Goal: Find specific page/section: Find specific page/section

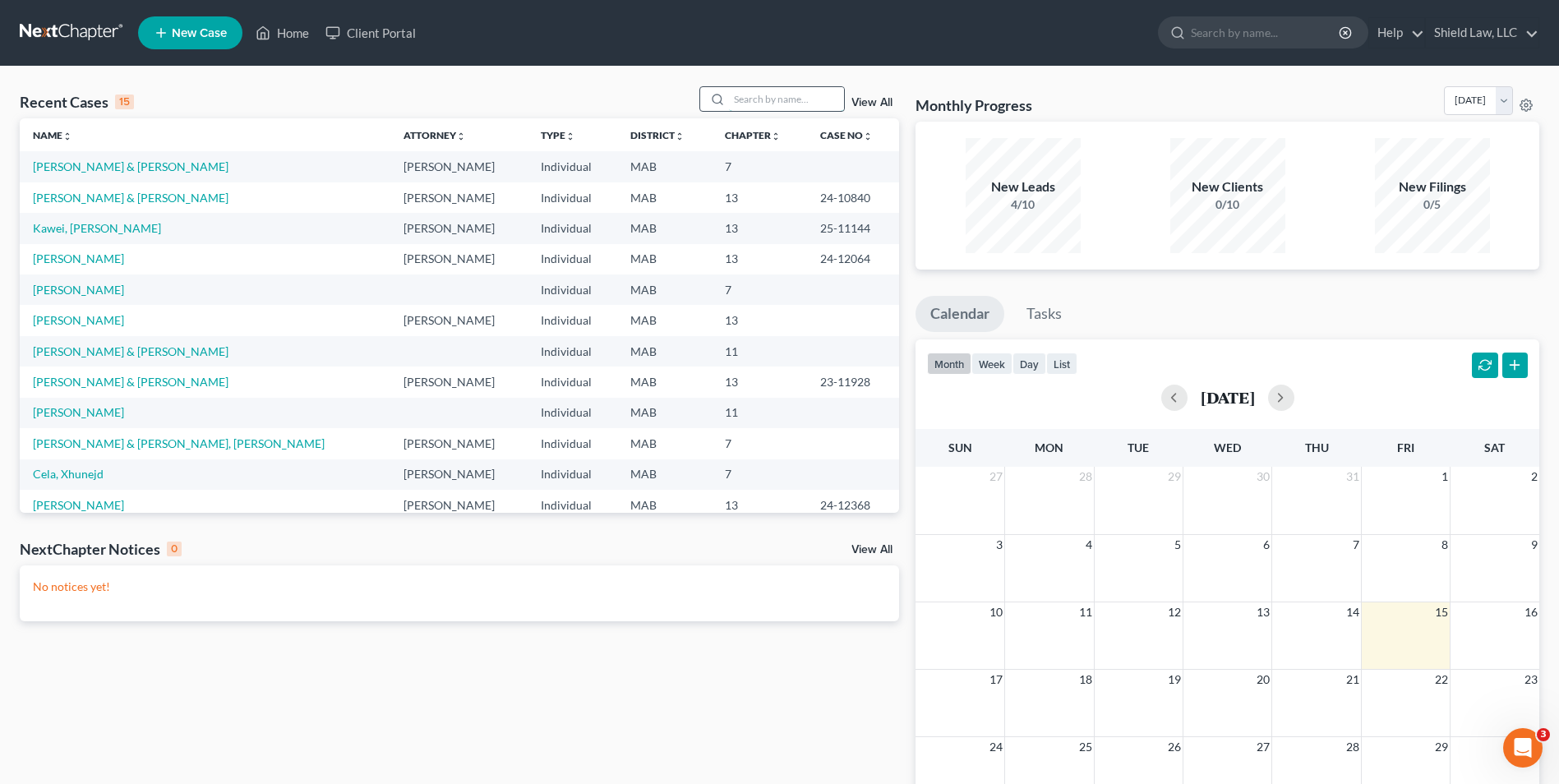
click at [740, 98] on input "search" at bounding box center [787, 99] width 115 height 24
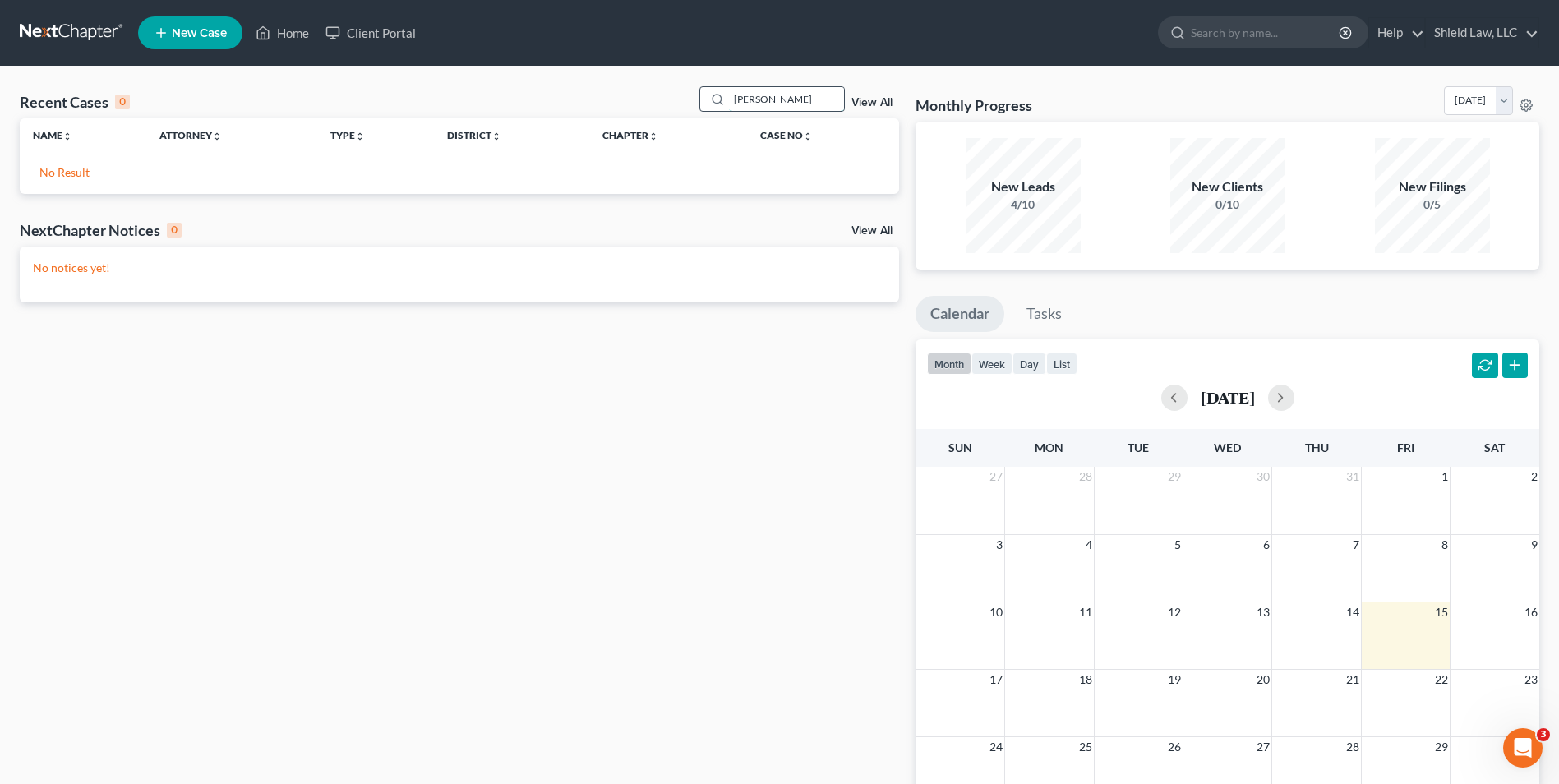
drag, startPoint x: 777, startPoint y: 107, endPoint x: 714, endPoint y: 109, distance: 63.0
click at [714, 109] on div "[PERSON_NAME]" at bounding box center [772, 99] width 146 height 25
type input "[PERSON_NAME]"
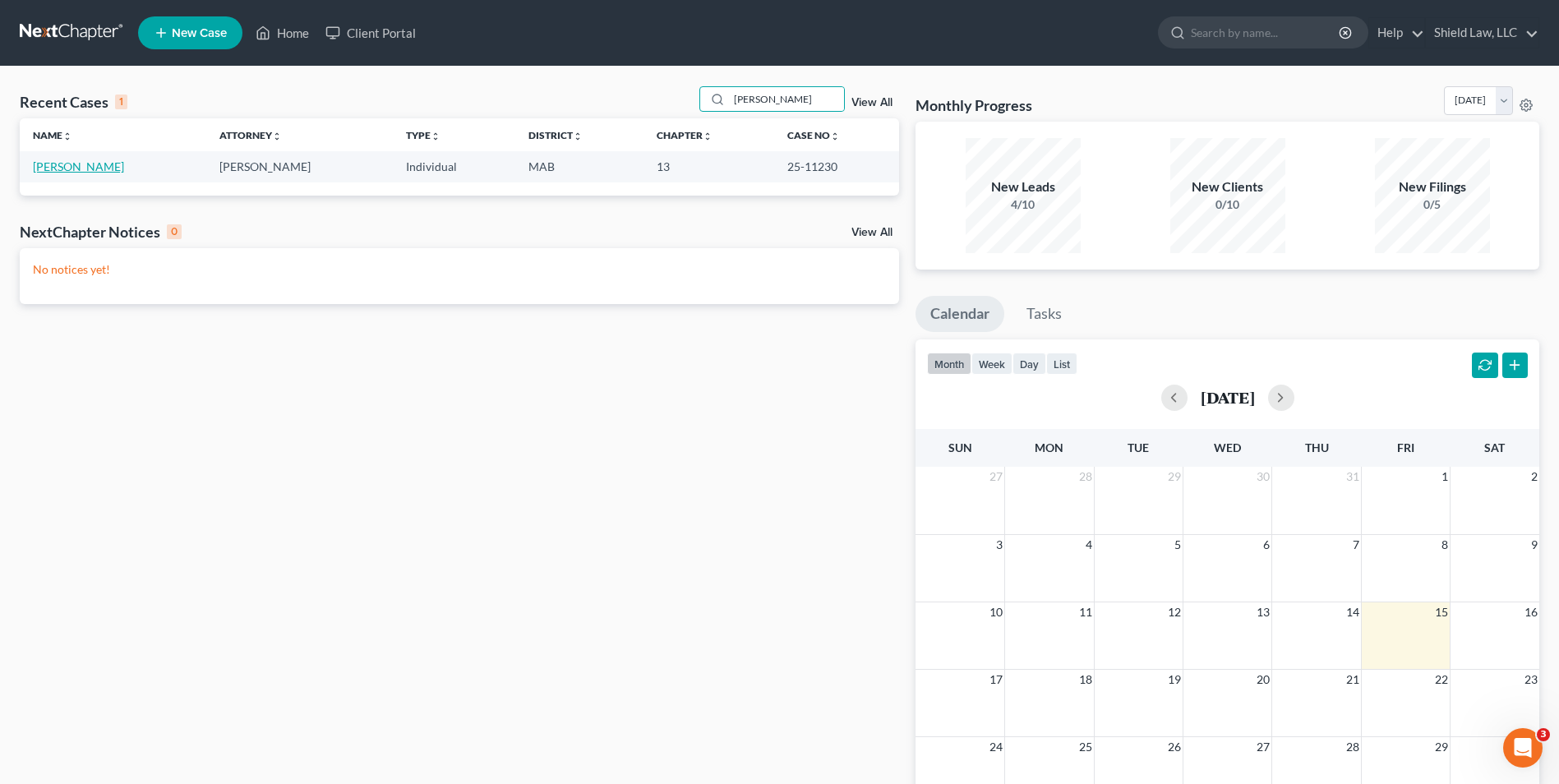
click at [65, 160] on link "[PERSON_NAME]" at bounding box center [78, 166] width 92 height 14
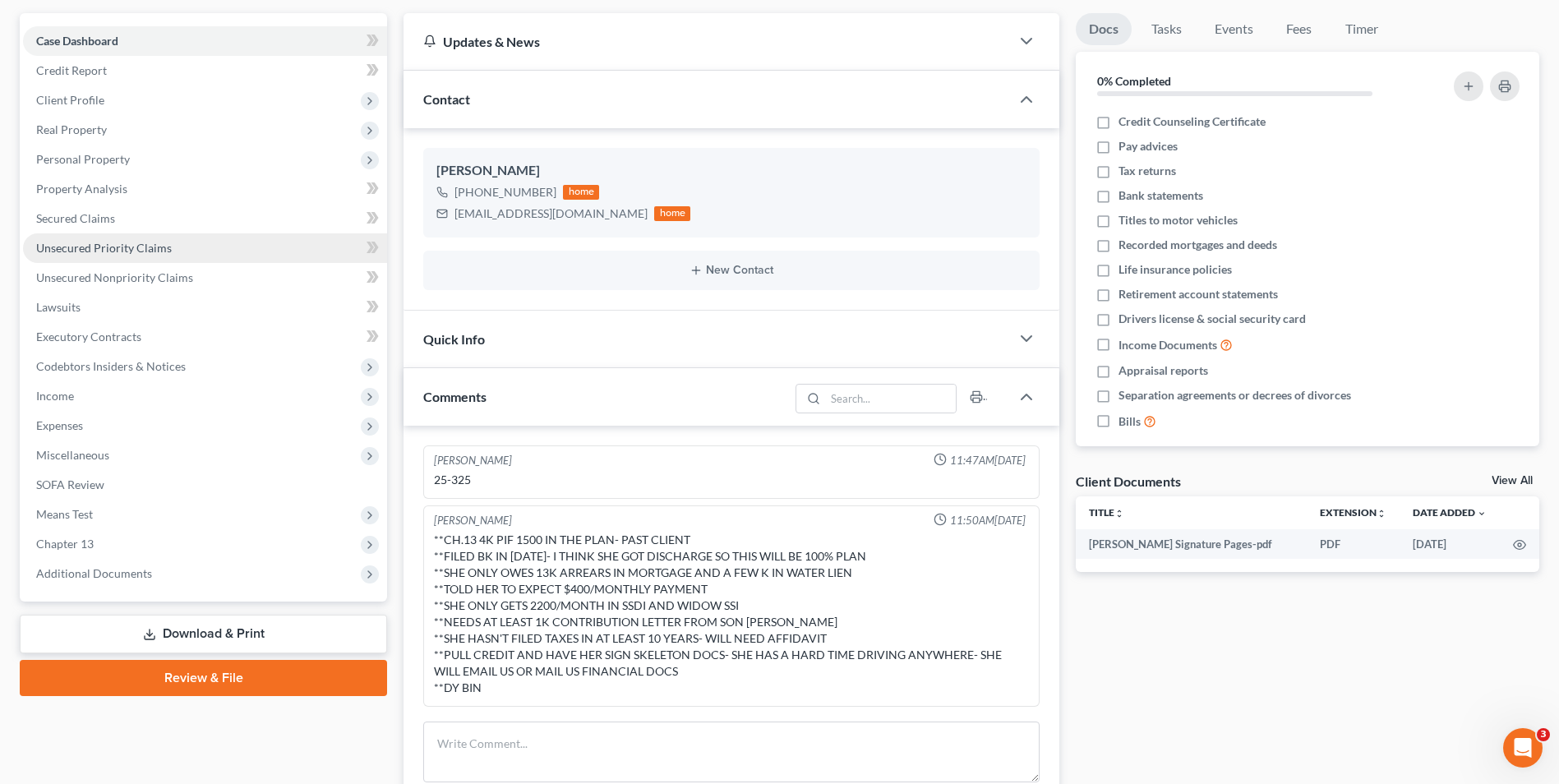
scroll to position [510, 0]
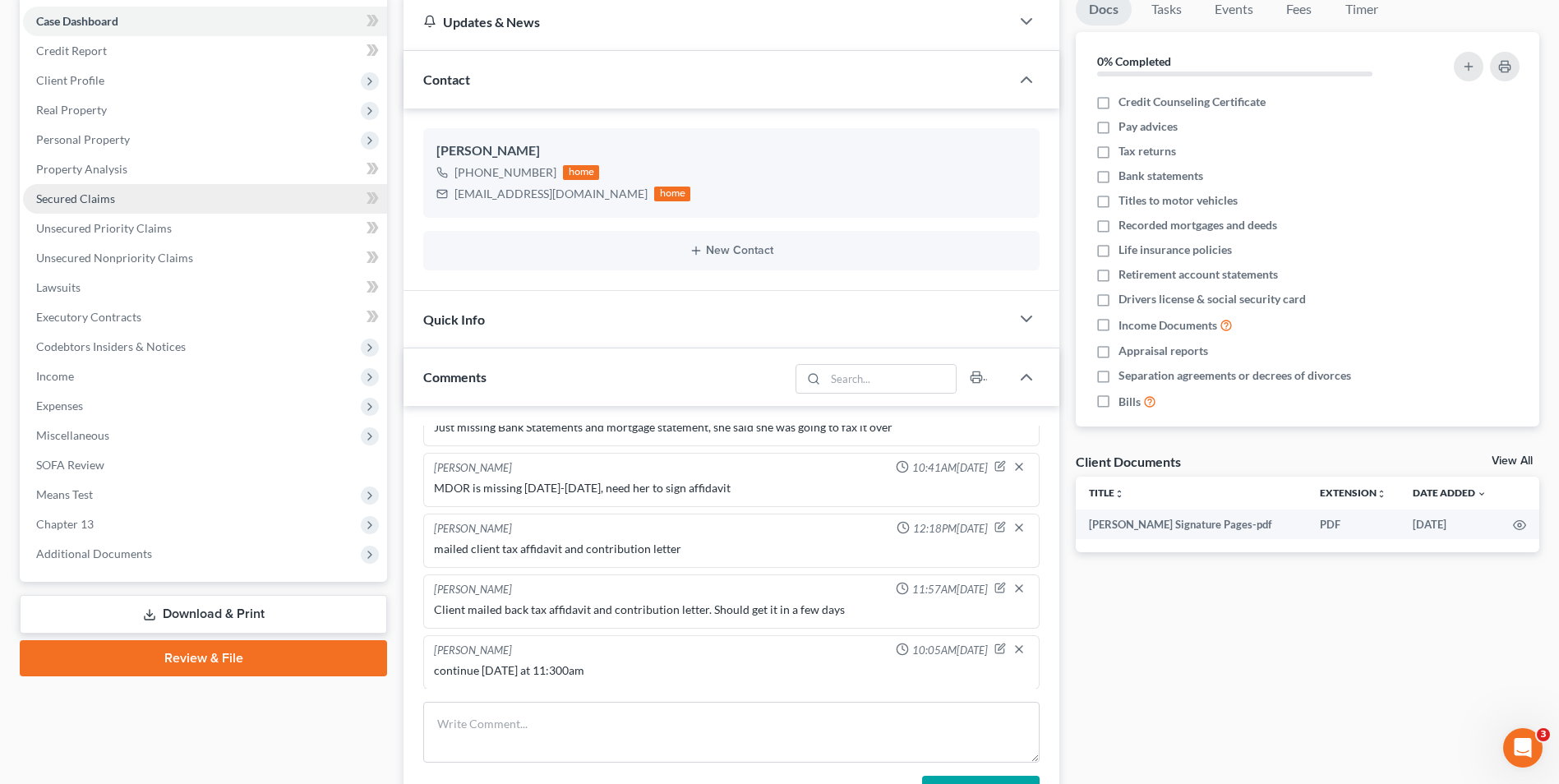
click at [113, 200] on span "Secured Claims" at bounding box center [76, 198] width 79 height 14
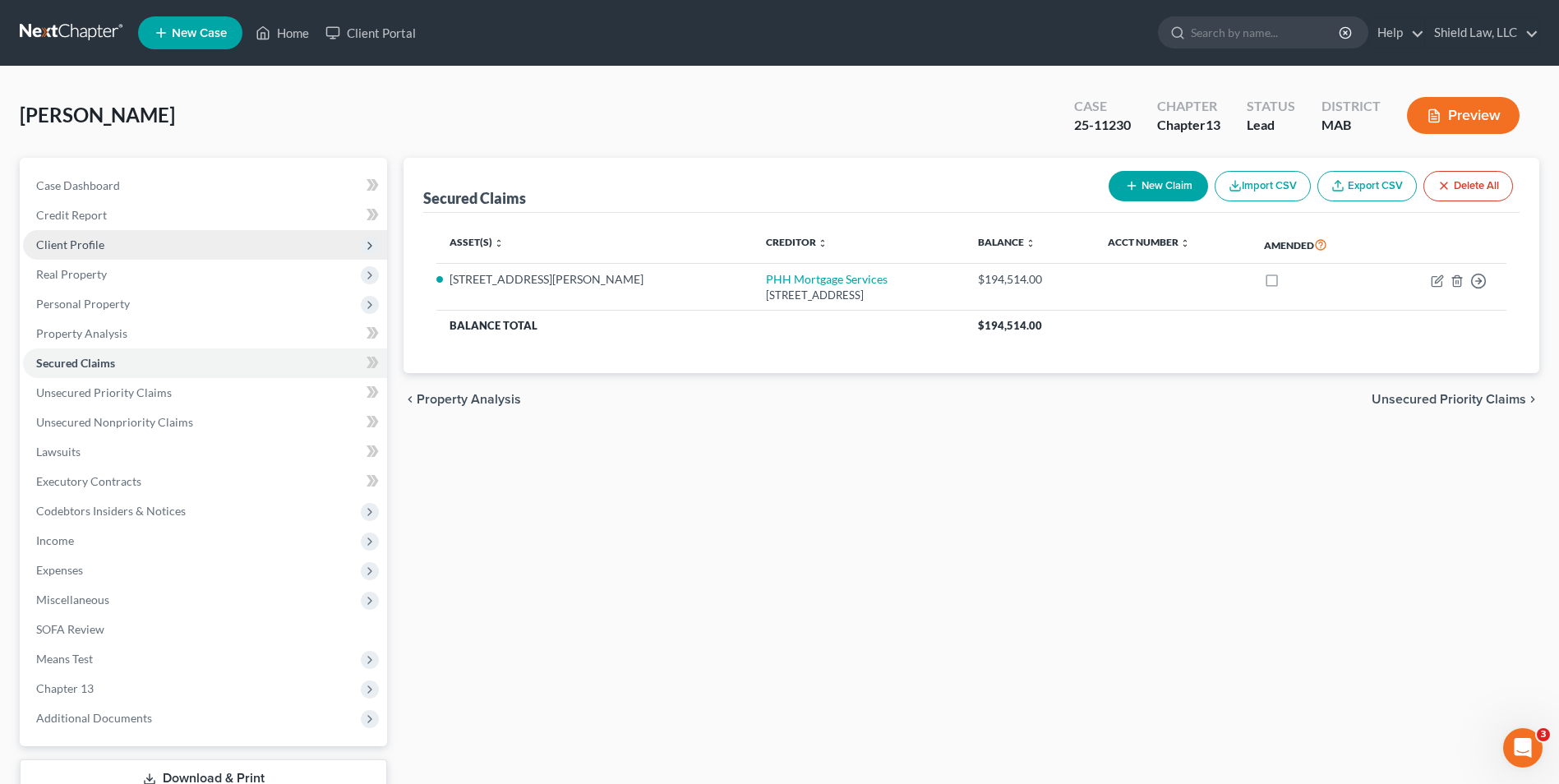
click at [85, 250] on span "Client Profile" at bounding box center [70, 245] width 68 height 14
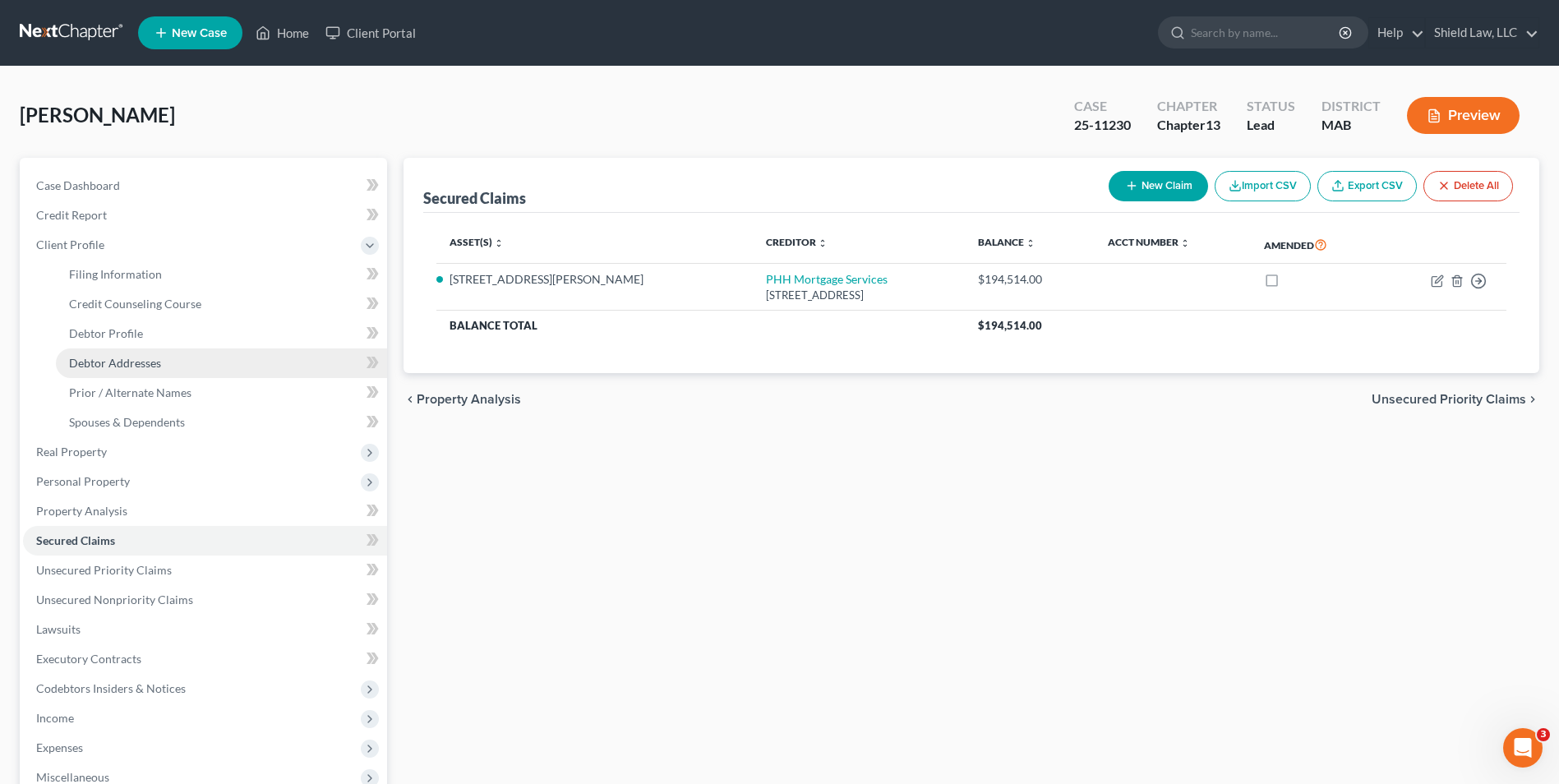
click at [134, 358] on span "Debtor Addresses" at bounding box center [115, 362] width 92 height 14
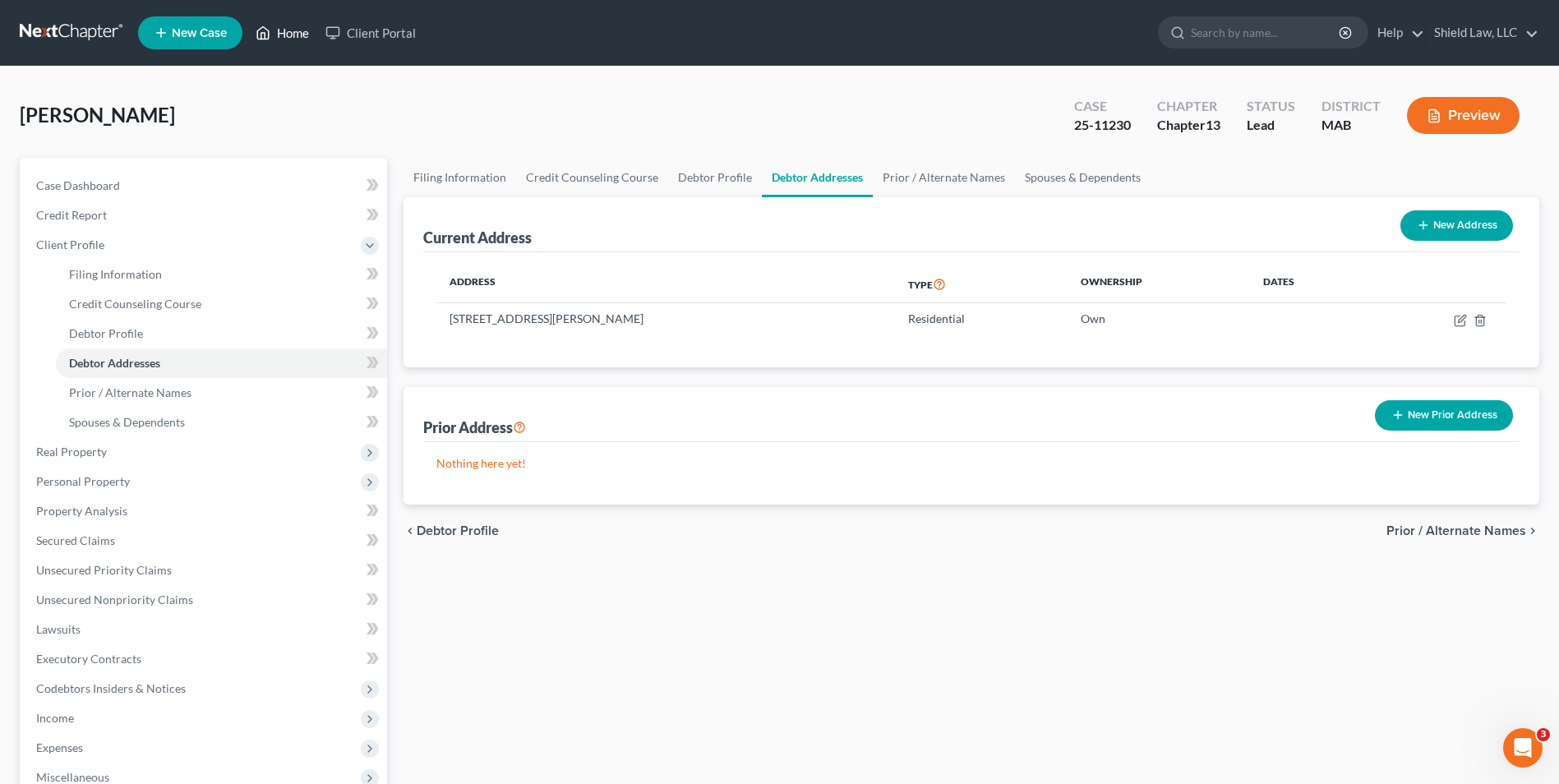
click at [265, 32] on icon at bounding box center [263, 32] width 15 height 19
